Goal: Task Accomplishment & Management: Complete application form

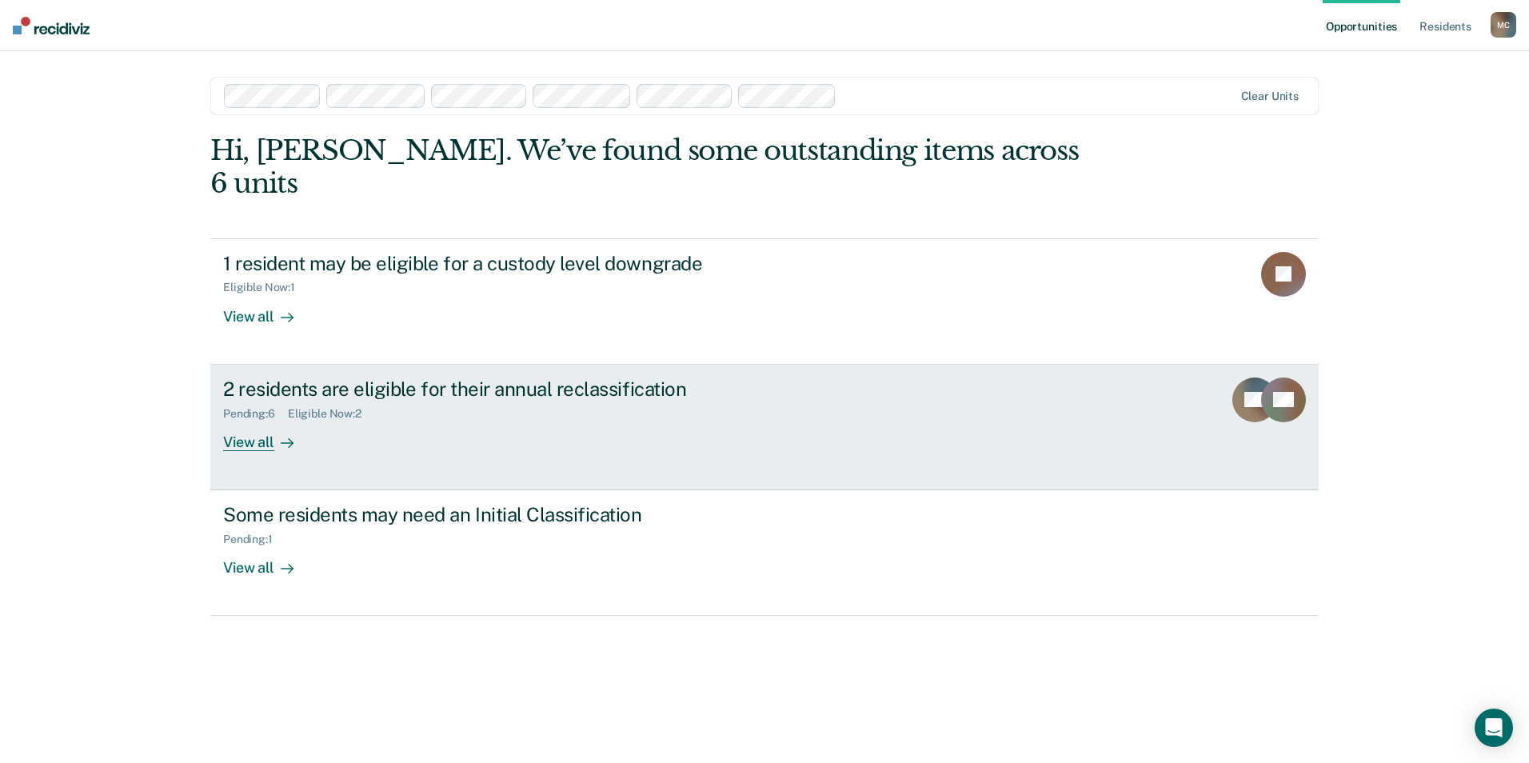
click at [247, 420] on div "View all" at bounding box center [268, 435] width 90 height 31
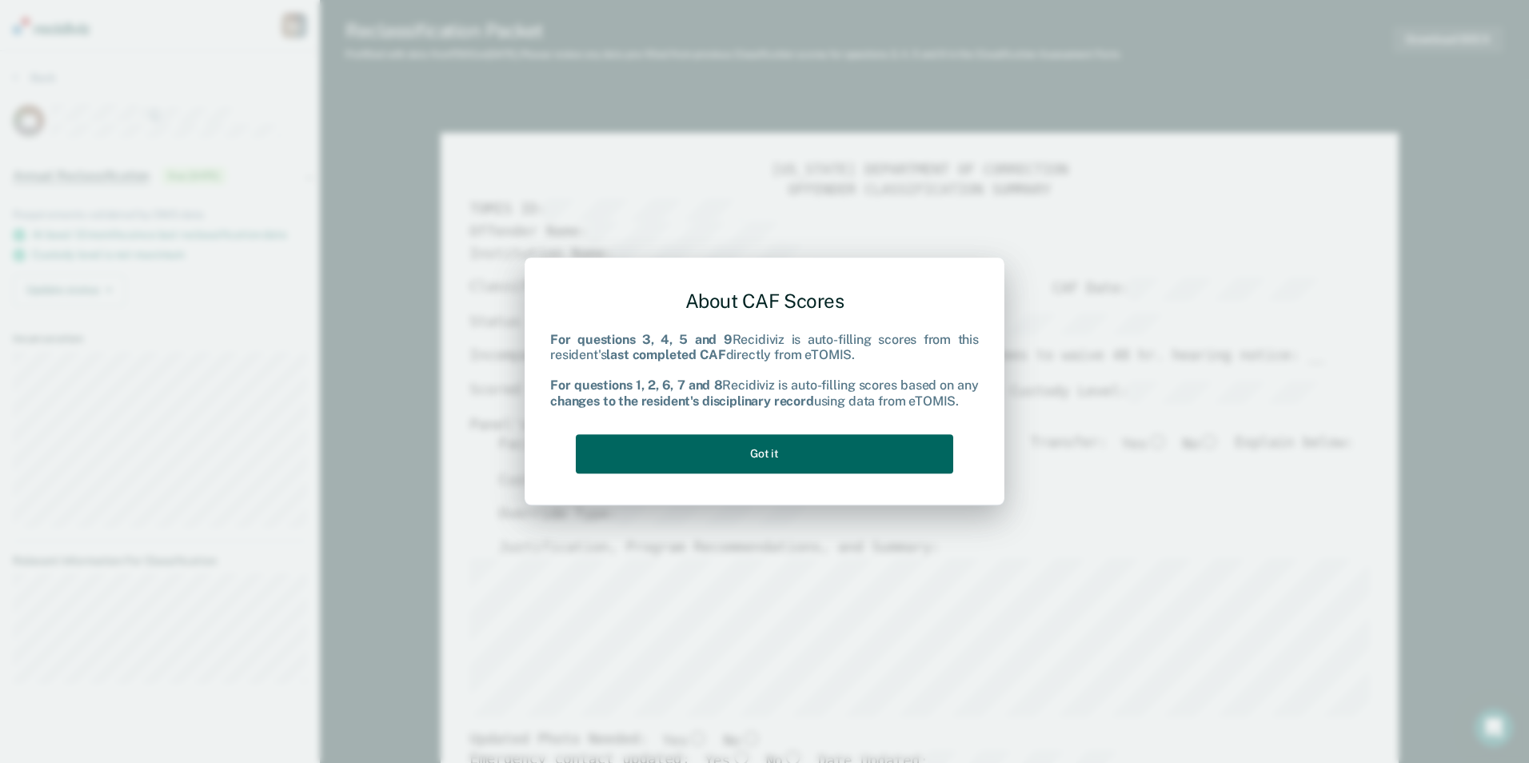
click at [772, 449] on button "Got it" at bounding box center [764, 453] width 377 height 39
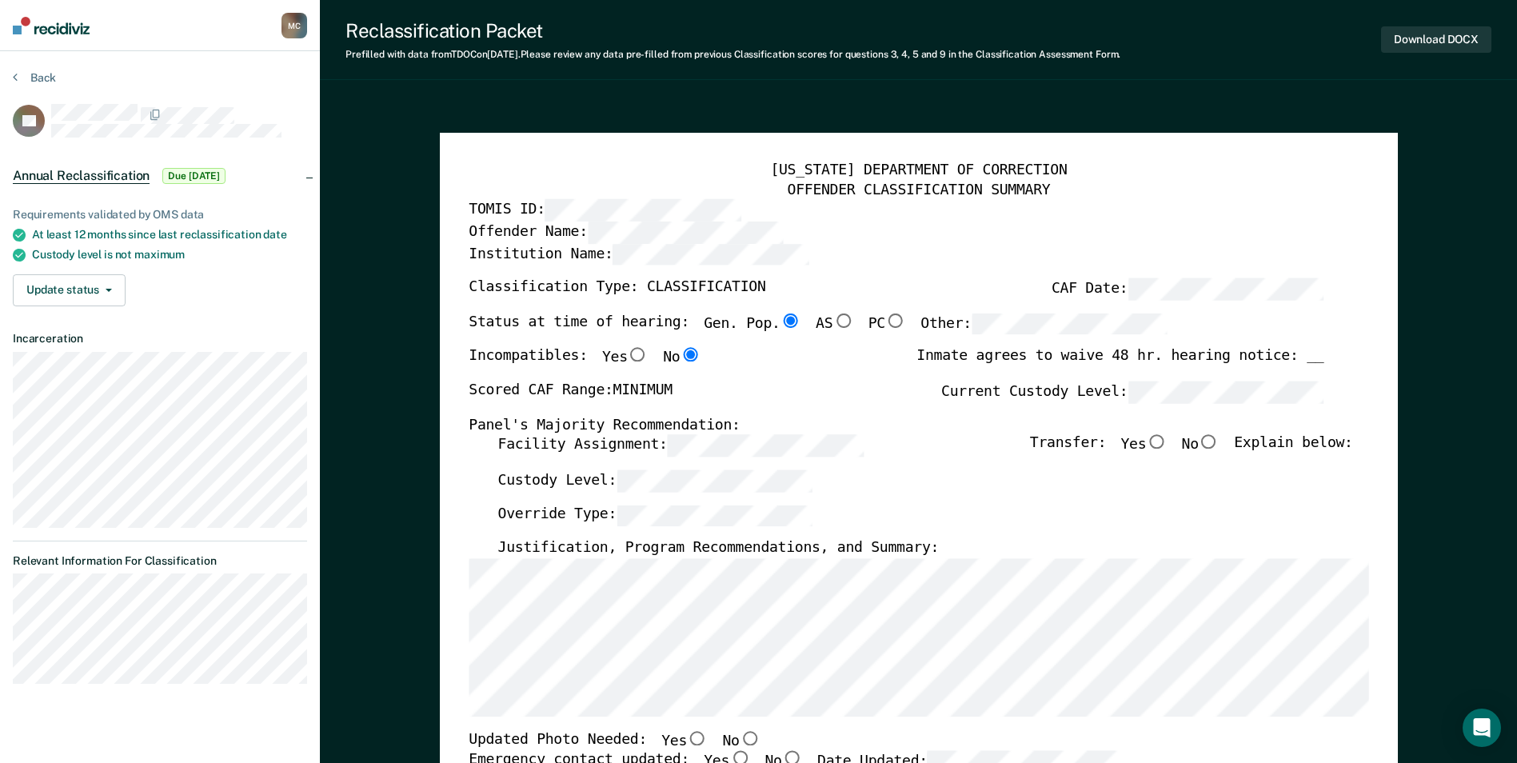
type textarea "x"
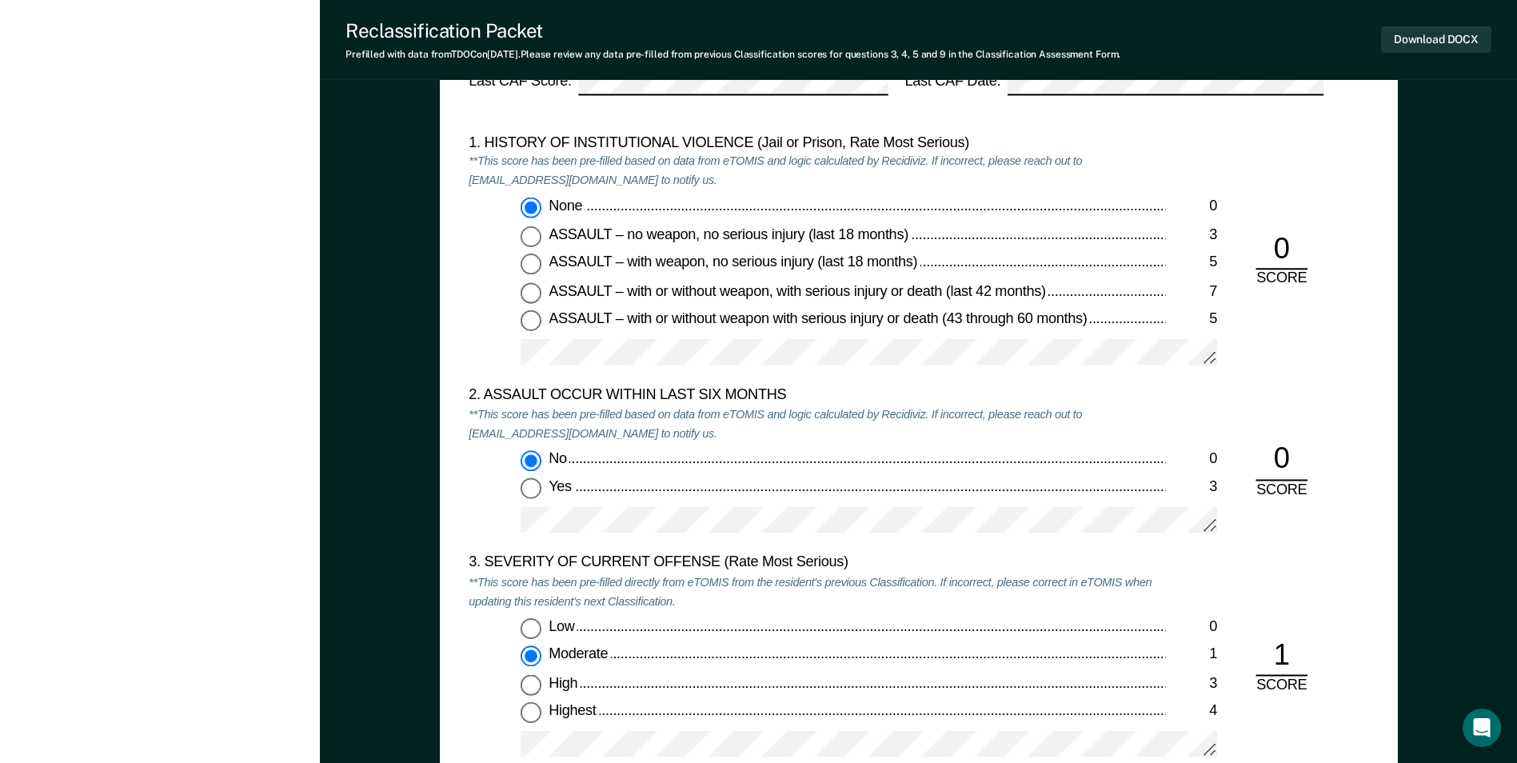
scroll to position [1439, 0]
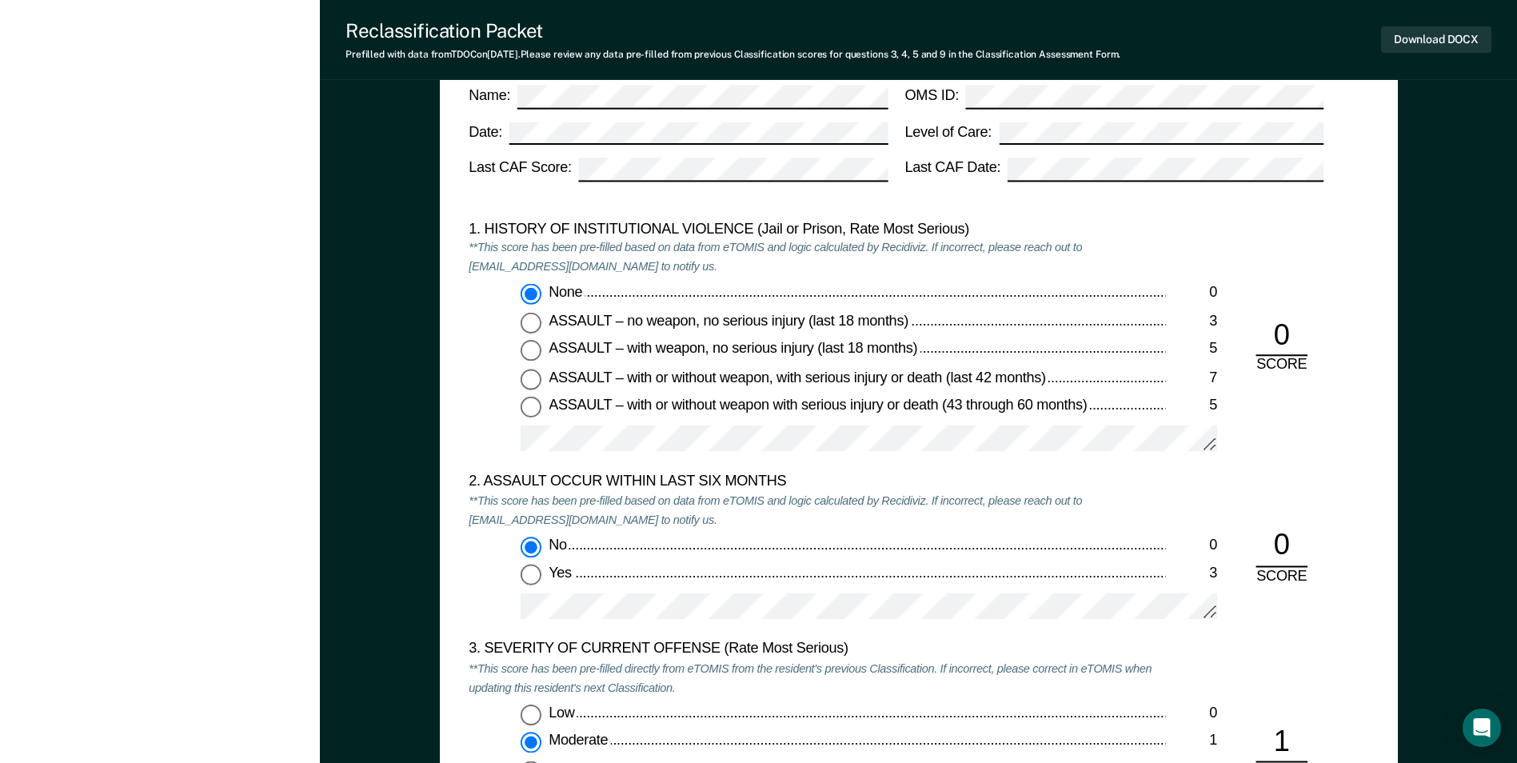
click at [1279, 219] on form "[US_STATE] DEPARTMENT OF CORRECTION CLASSIFICATION CUSTODY ASSESSMENT INSTITUTI…" at bounding box center [919, 586] width 900 height 1215
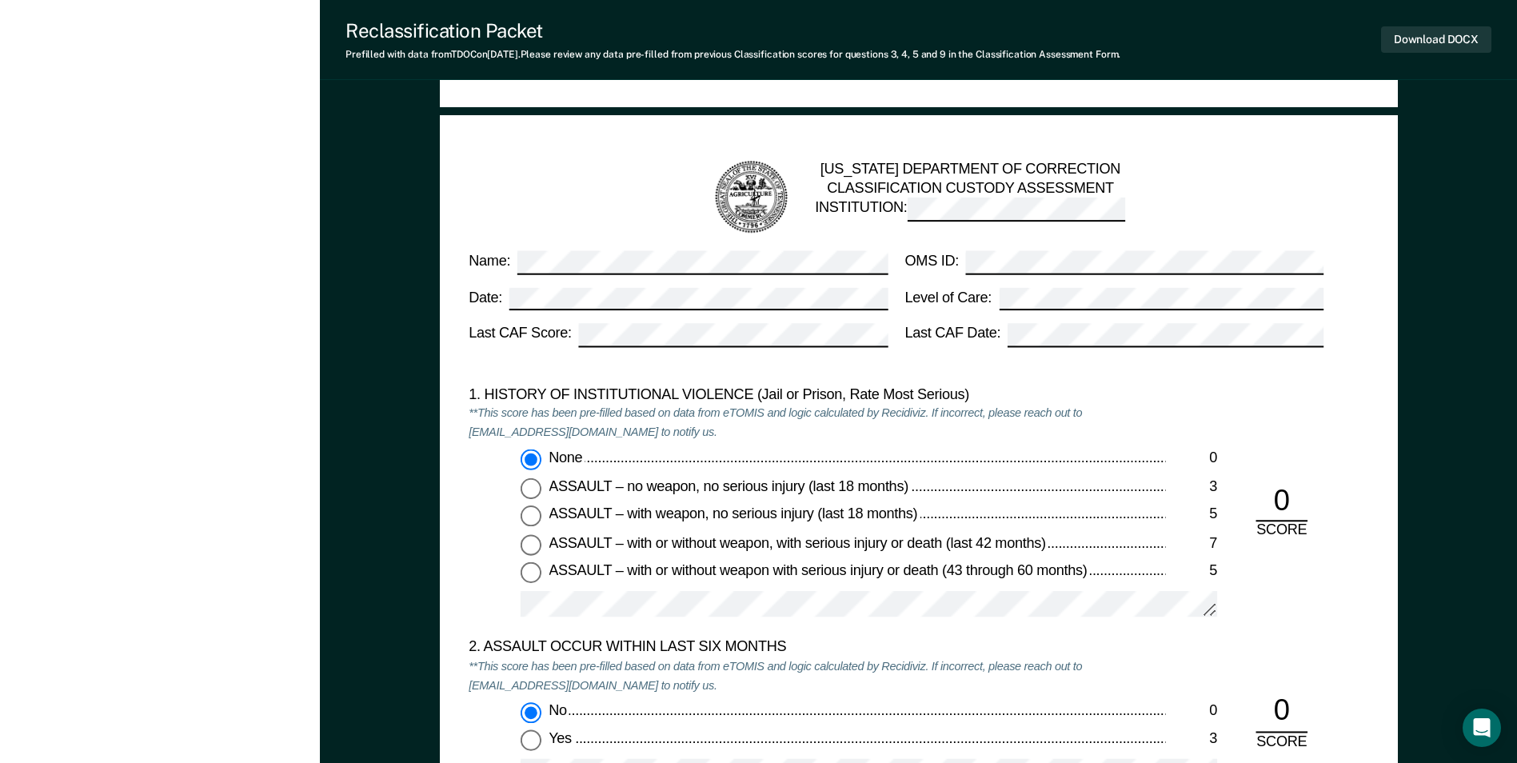
scroll to position [1359, 0]
